Goal: Navigation & Orientation: Find specific page/section

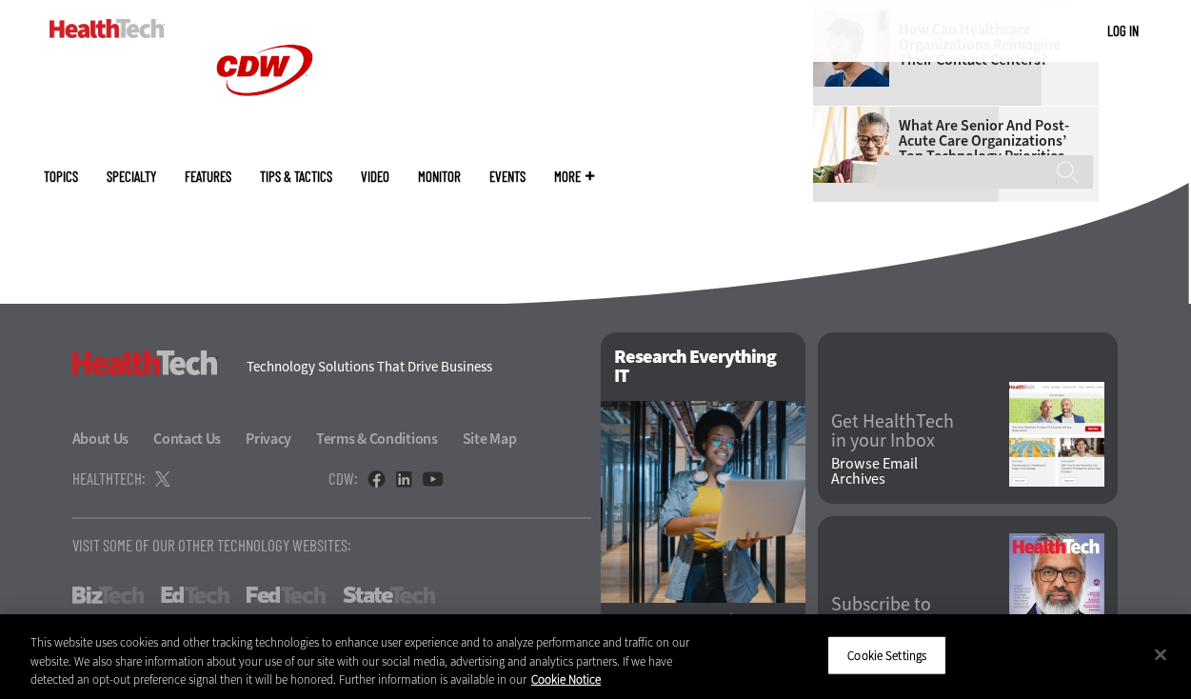
scroll to position [1354, 0]
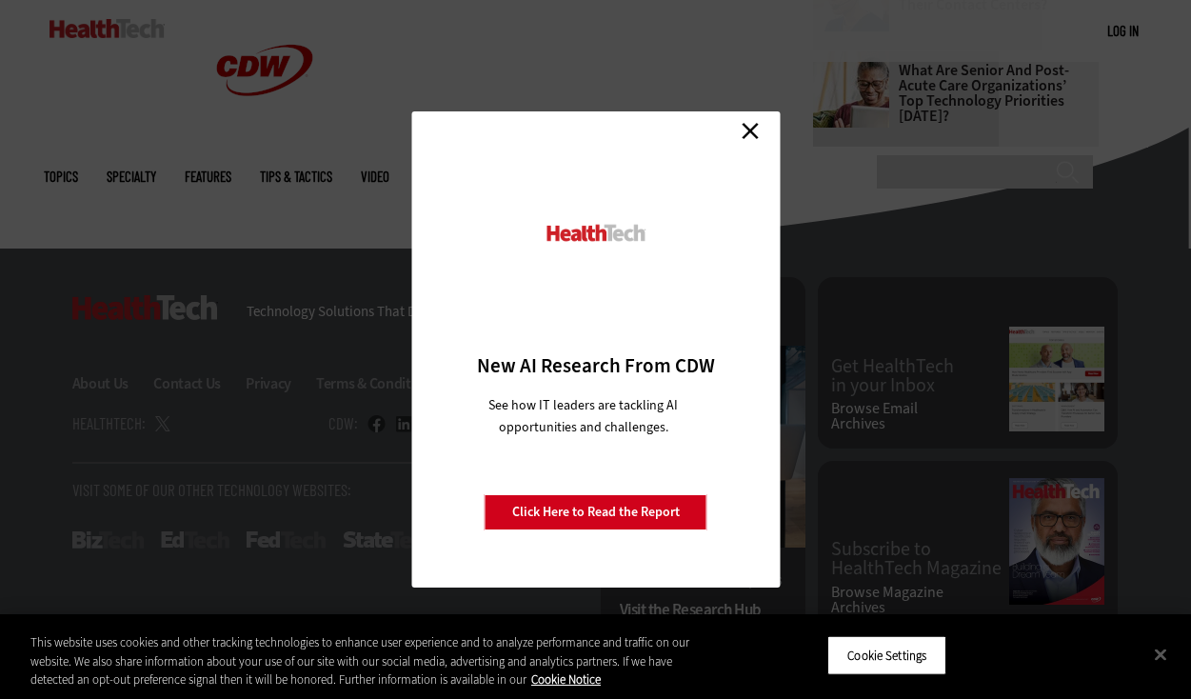
click at [751, 133] on link "Close" at bounding box center [750, 130] width 29 height 29
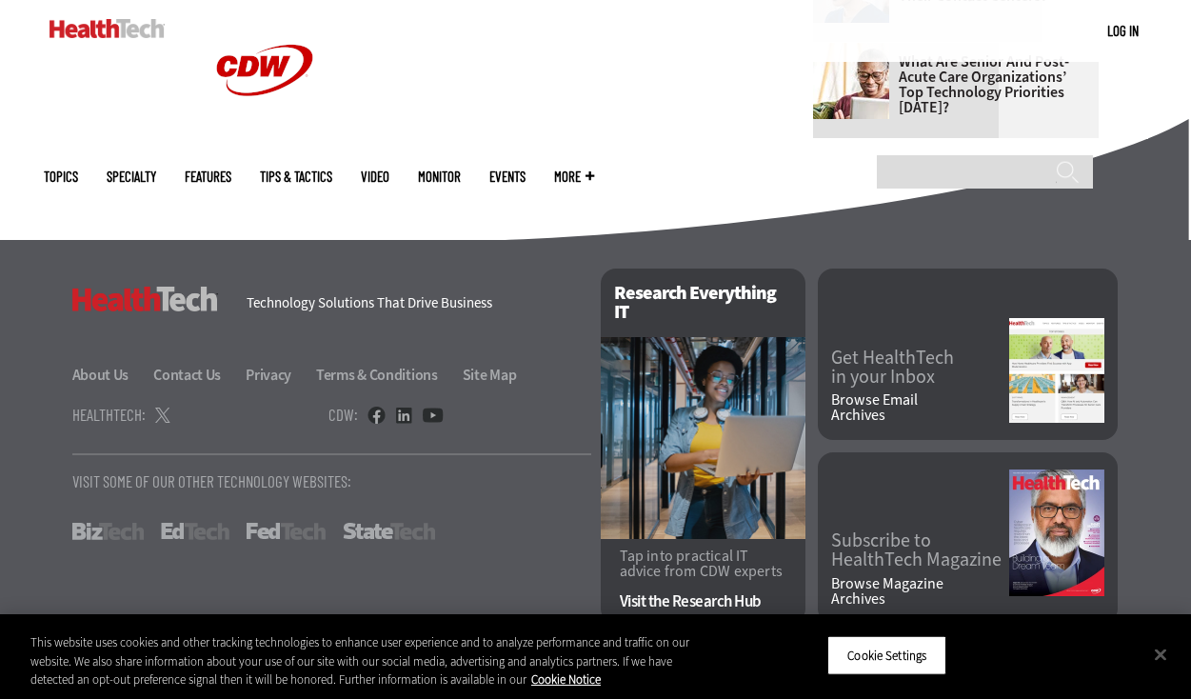
scroll to position [1330, 0]
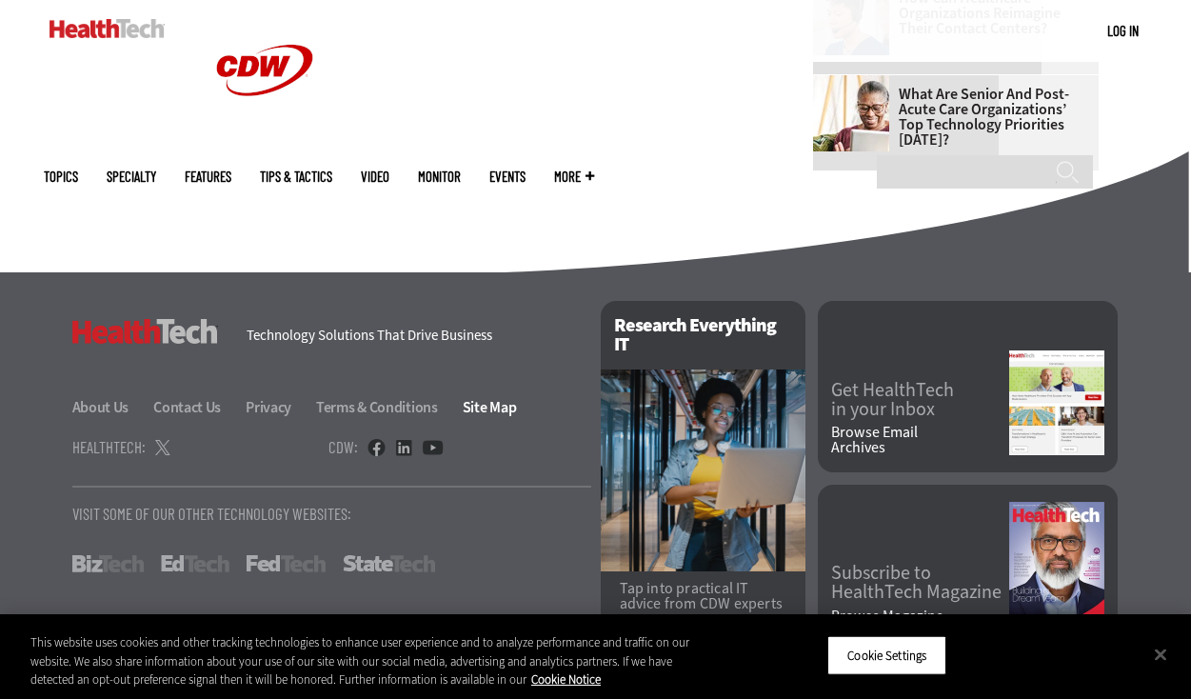
click at [468, 407] on link "Site Map" at bounding box center [490, 407] width 54 height 20
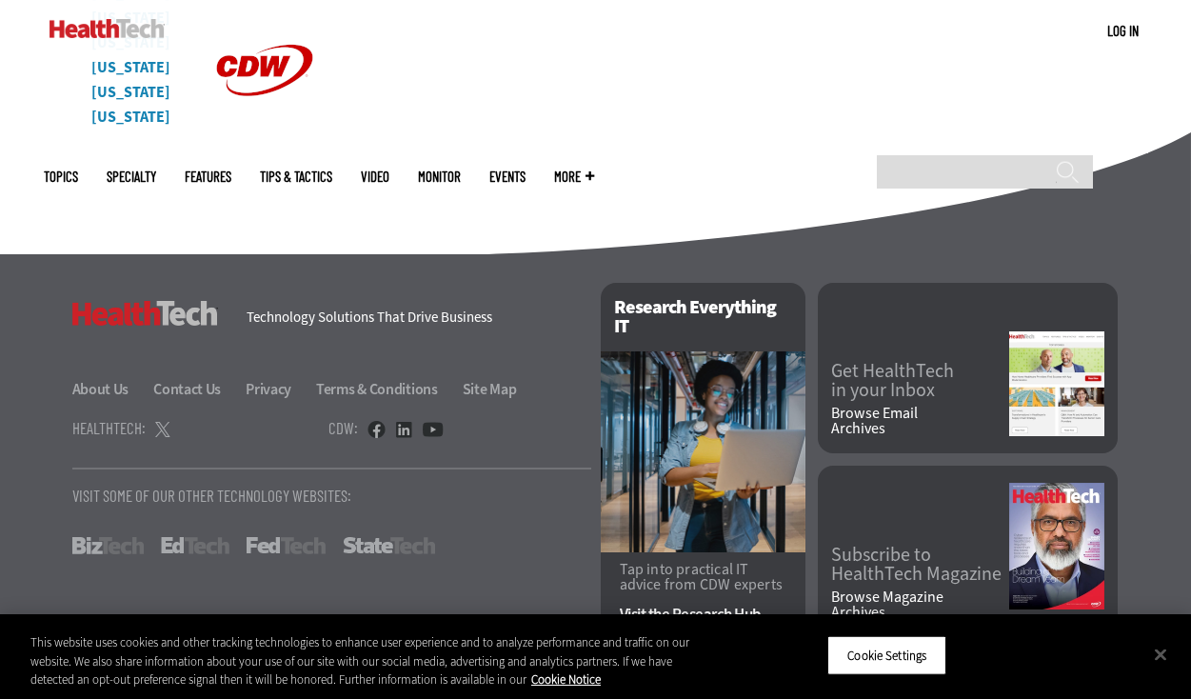
scroll to position [9225, 0]
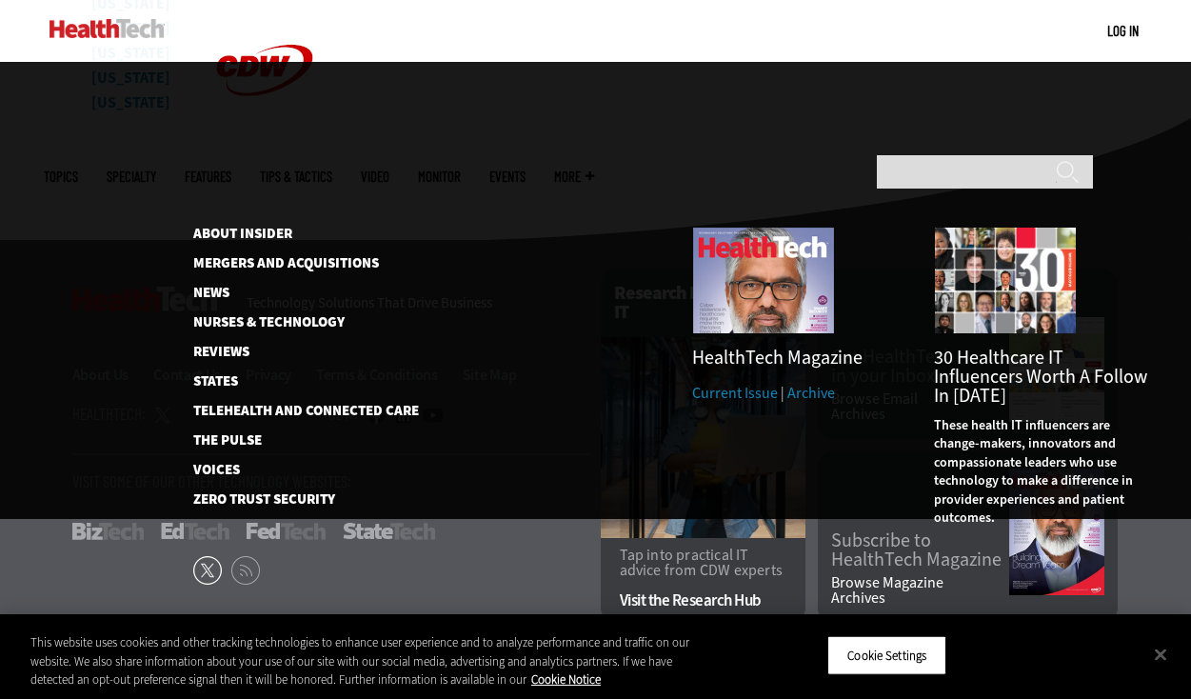
click at [594, 169] on span "More" at bounding box center [574, 176] width 40 height 14
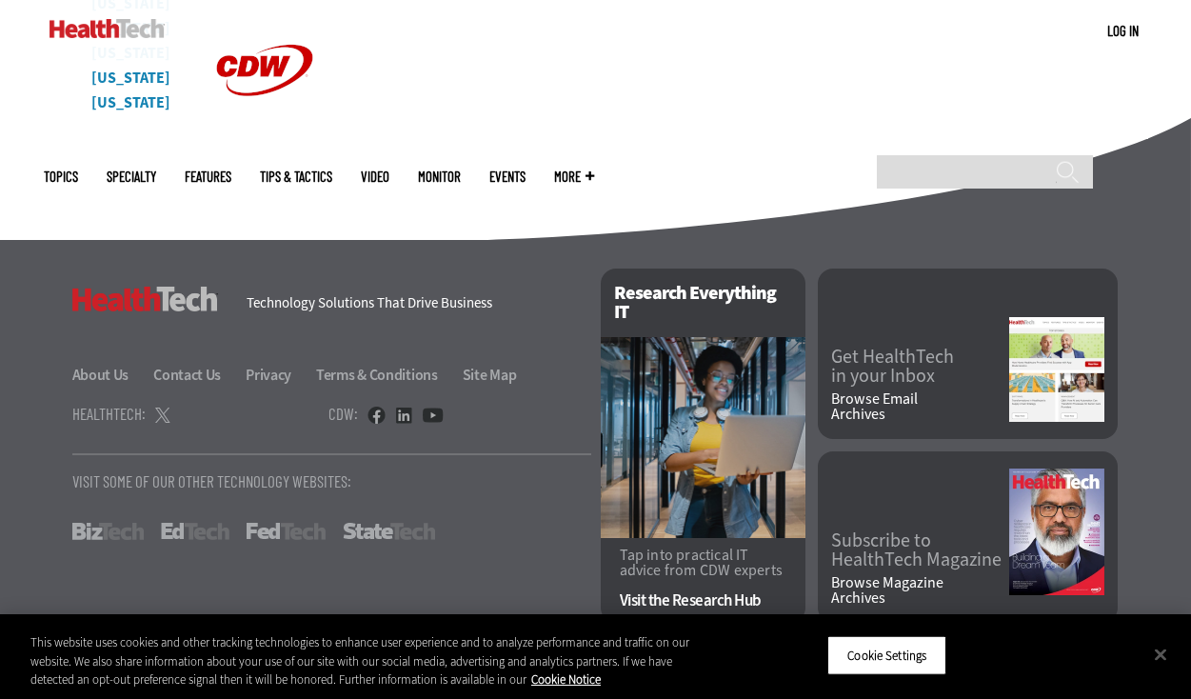
click at [231, 169] on link "Features" at bounding box center [208, 176] width 47 height 14
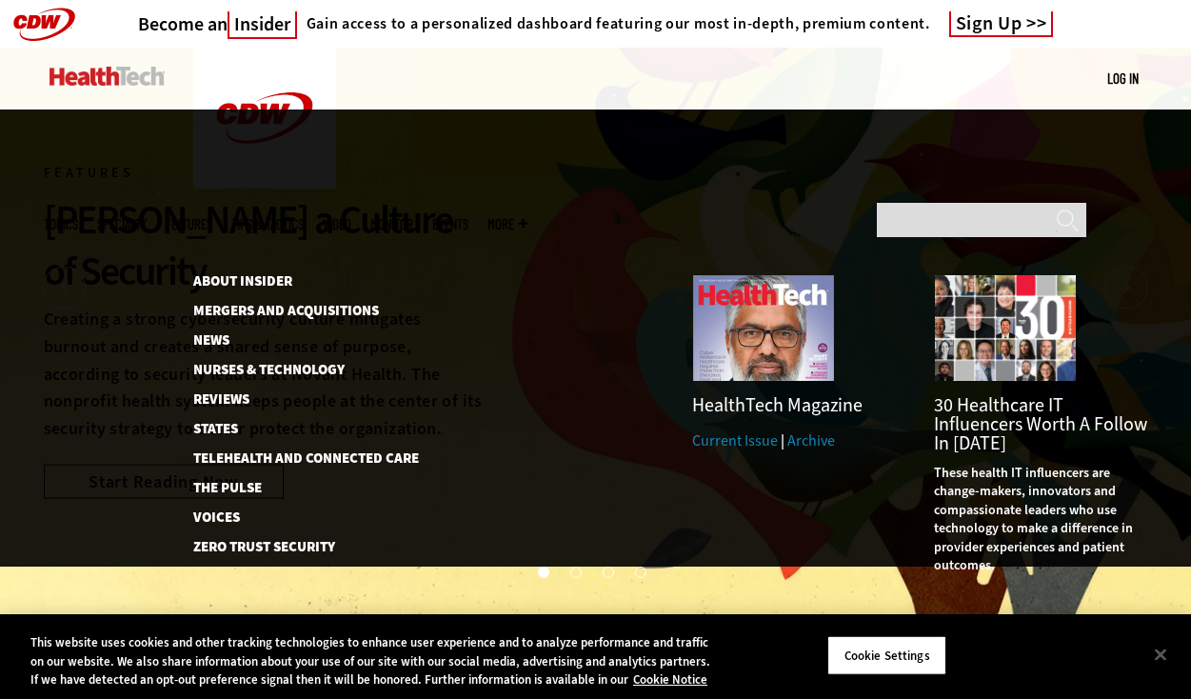
click at [527, 217] on span "More" at bounding box center [507, 224] width 40 height 14
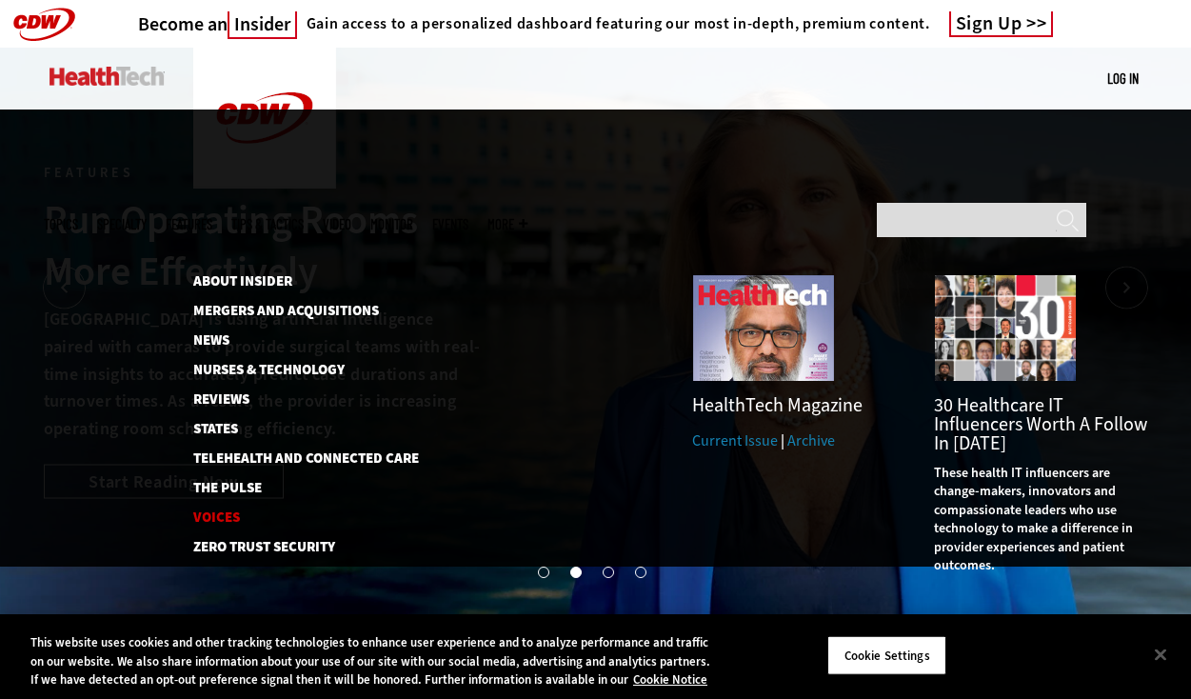
click at [213, 510] on link "Voices" at bounding box center [295, 517] width 205 height 14
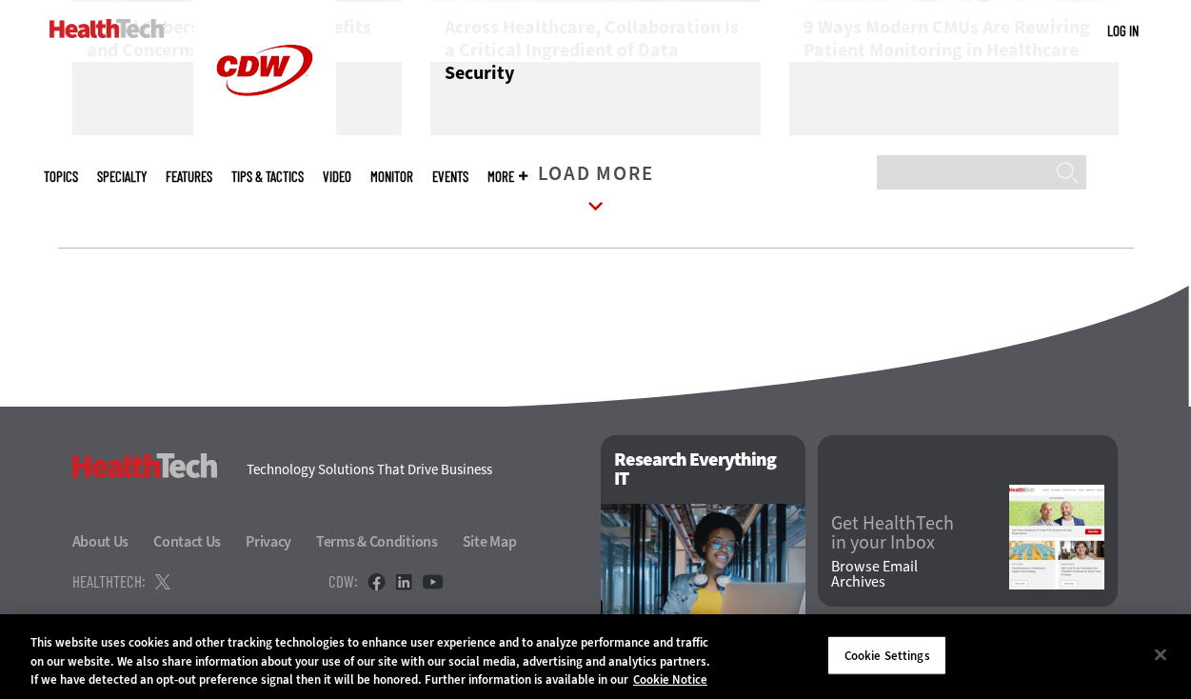
scroll to position [2654, 0]
